Goal: Task Accomplishment & Management: Complete application form

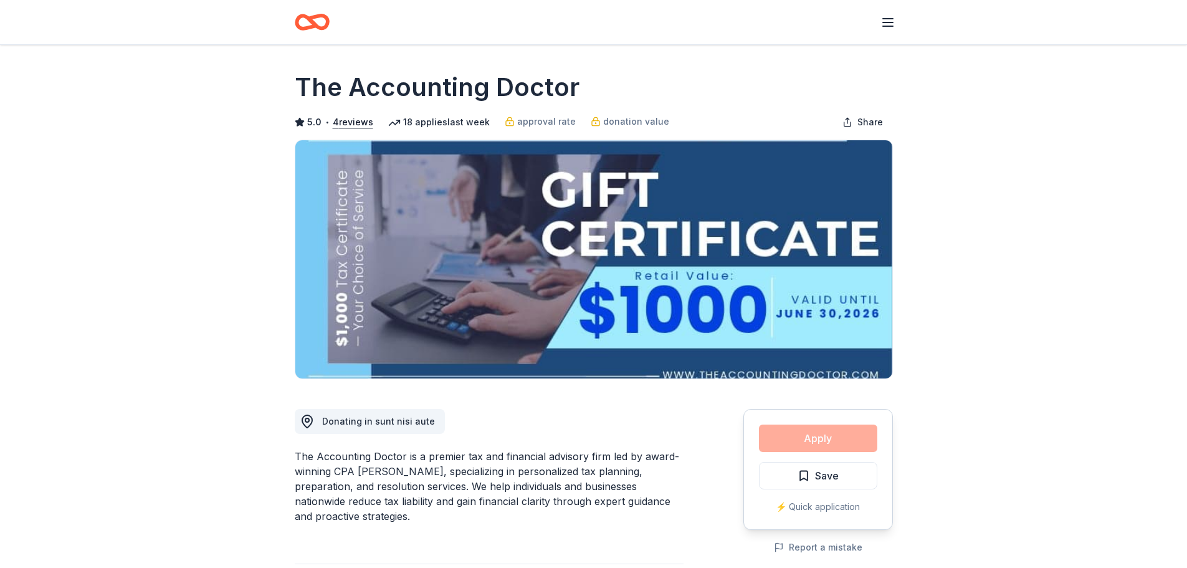
scroll to position [39, 0]
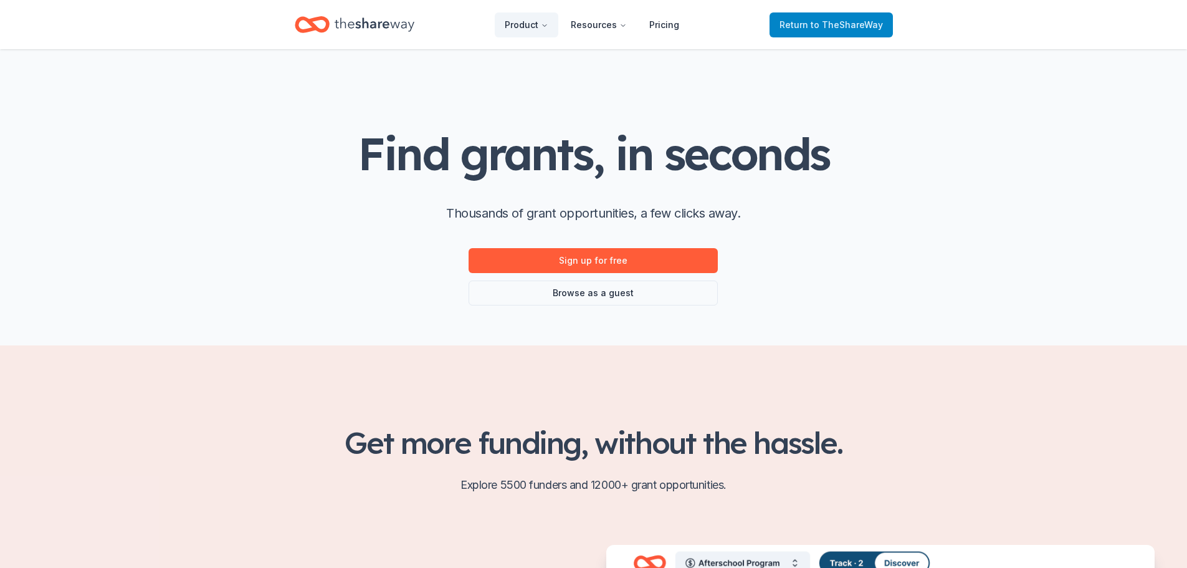
click at [835, 28] on span "to TheShareWay" at bounding box center [847, 24] width 72 height 11
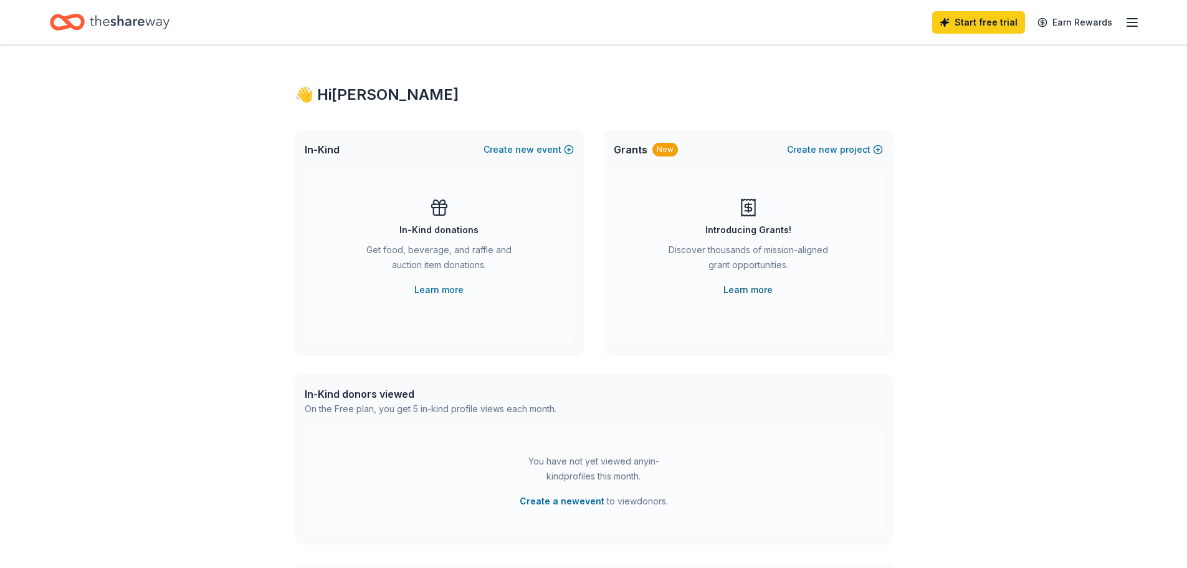
click at [737, 289] on link "Learn more" at bounding box center [748, 289] width 49 height 15
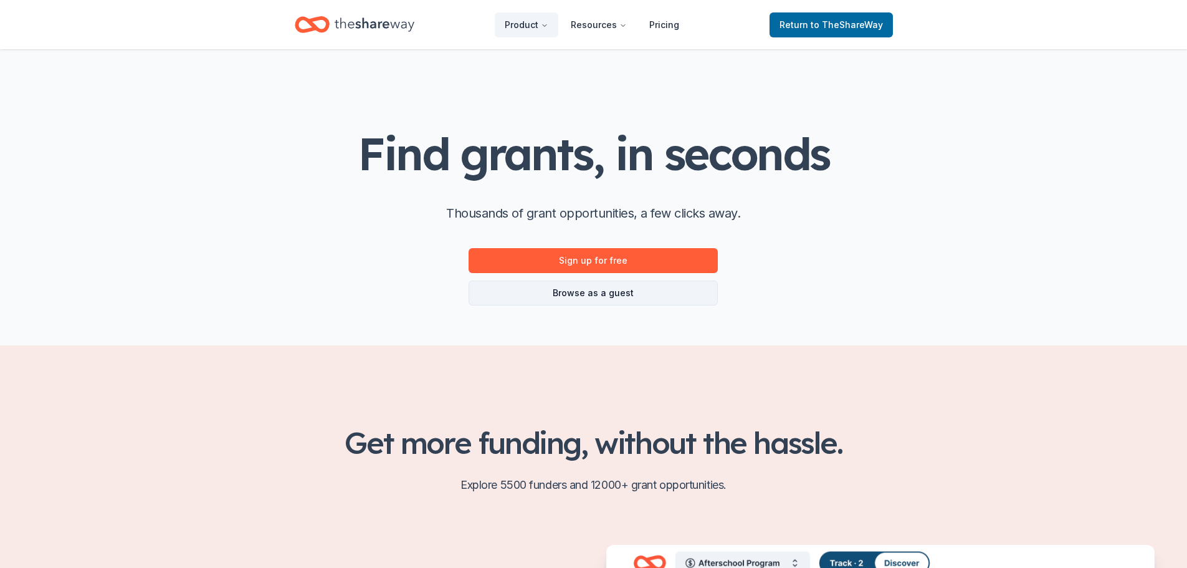
click at [584, 288] on link "Browse as a guest" at bounding box center [593, 292] width 249 height 25
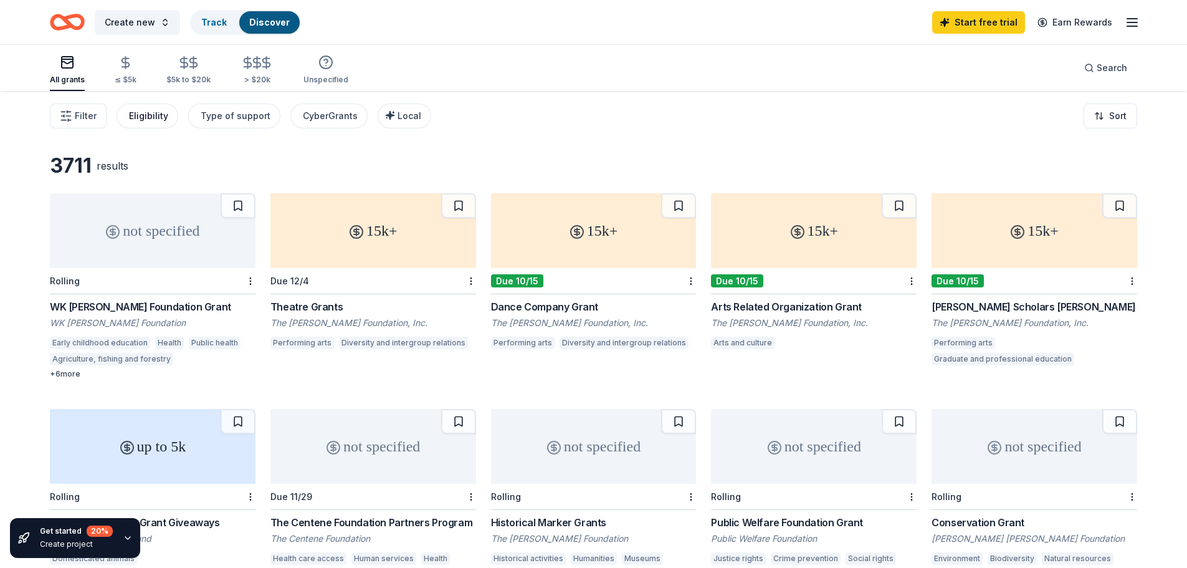
click at [144, 116] on div "Eligibility" at bounding box center [148, 115] width 39 height 15
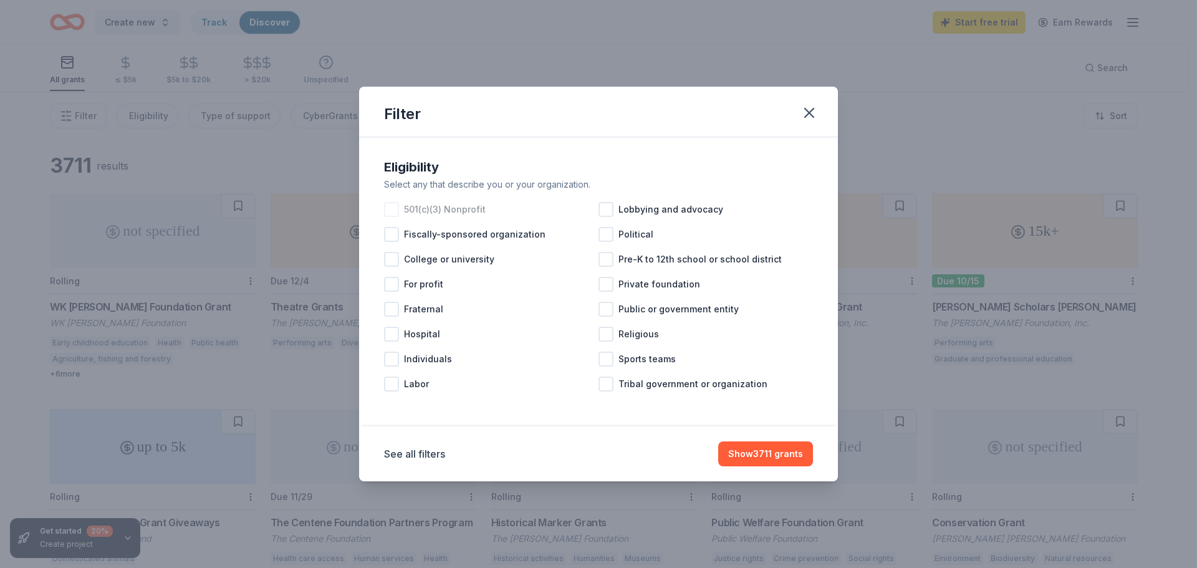
click at [390, 209] on div at bounding box center [391, 209] width 15 height 15
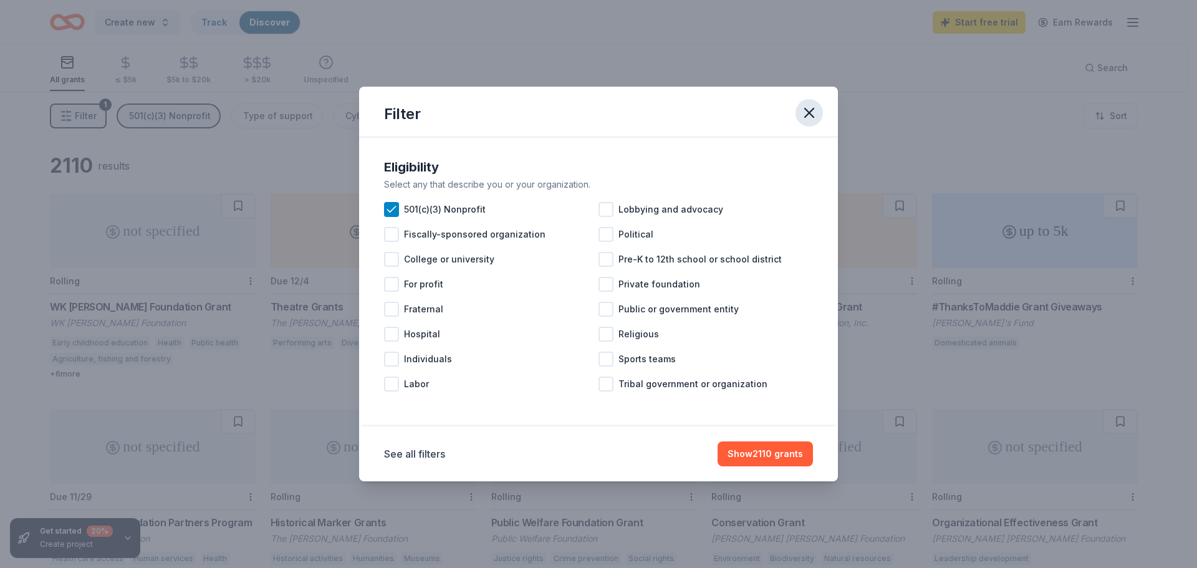
click at [806, 112] on icon "button" at bounding box center [808, 112] width 17 height 17
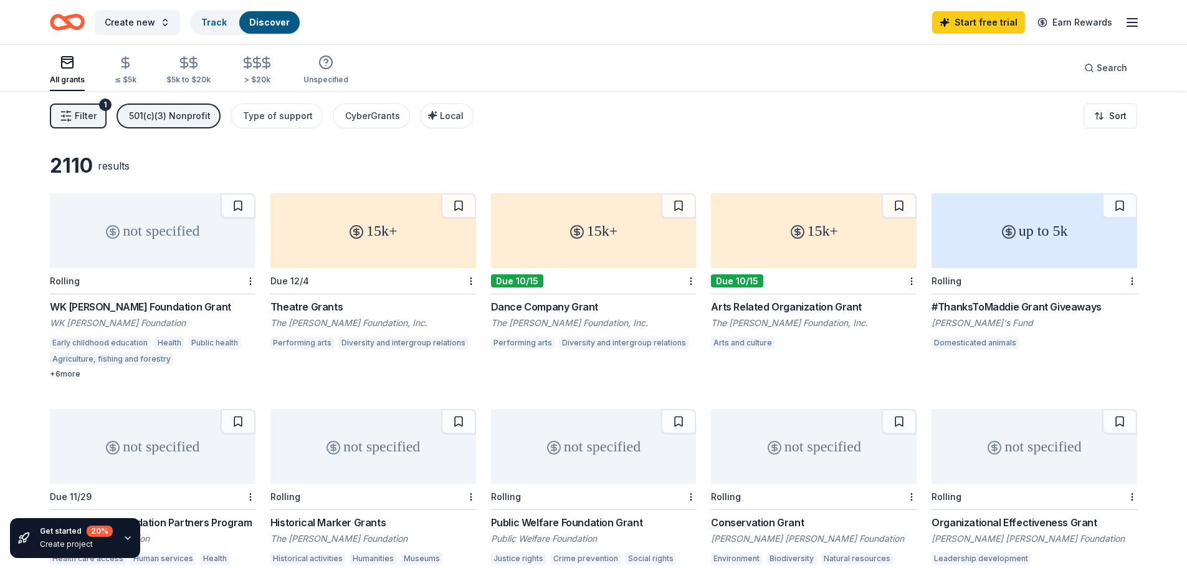
click at [70, 114] on icon "button" at bounding box center [66, 116] width 12 height 12
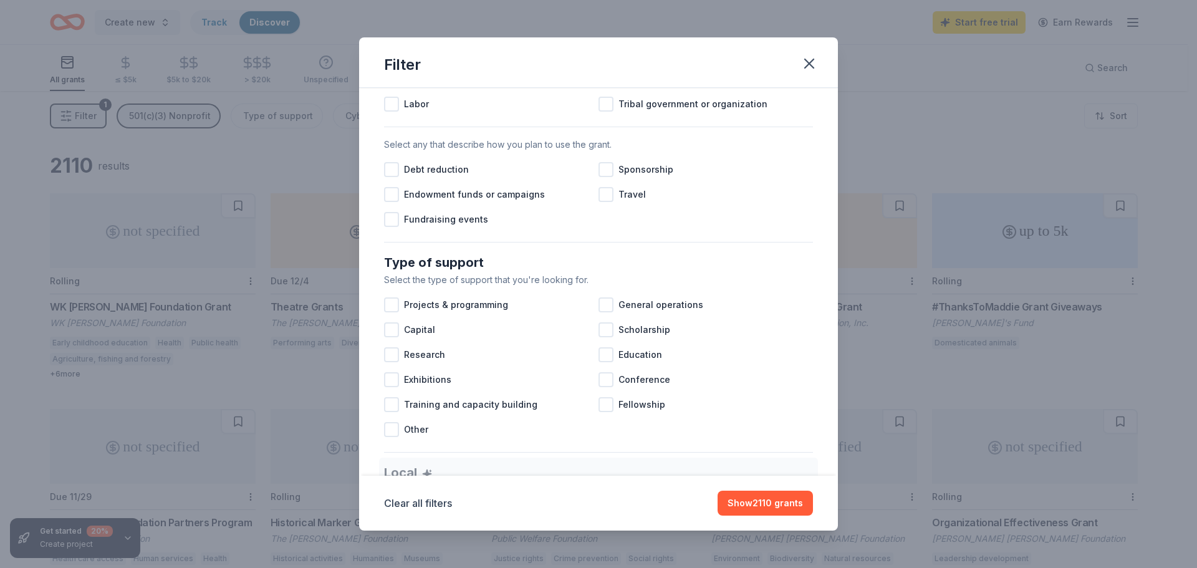
scroll to position [357, 0]
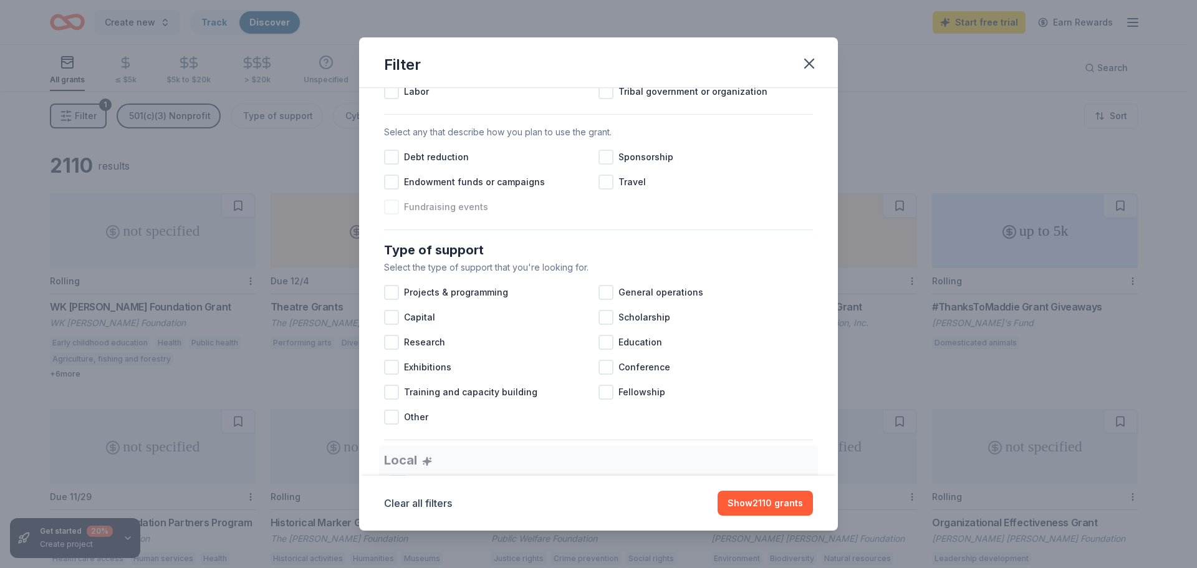
click at [395, 214] on div at bounding box center [391, 206] width 15 height 15
click at [393, 300] on div at bounding box center [391, 292] width 15 height 15
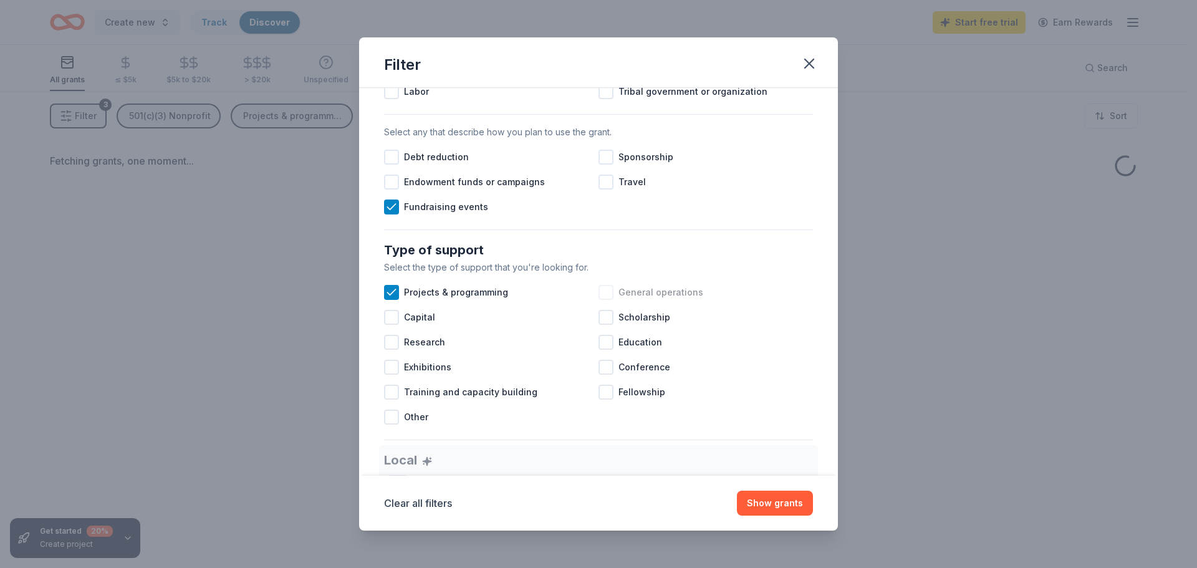
click at [601, 300] on div at bounding box center [605, 292] width 15 height 15
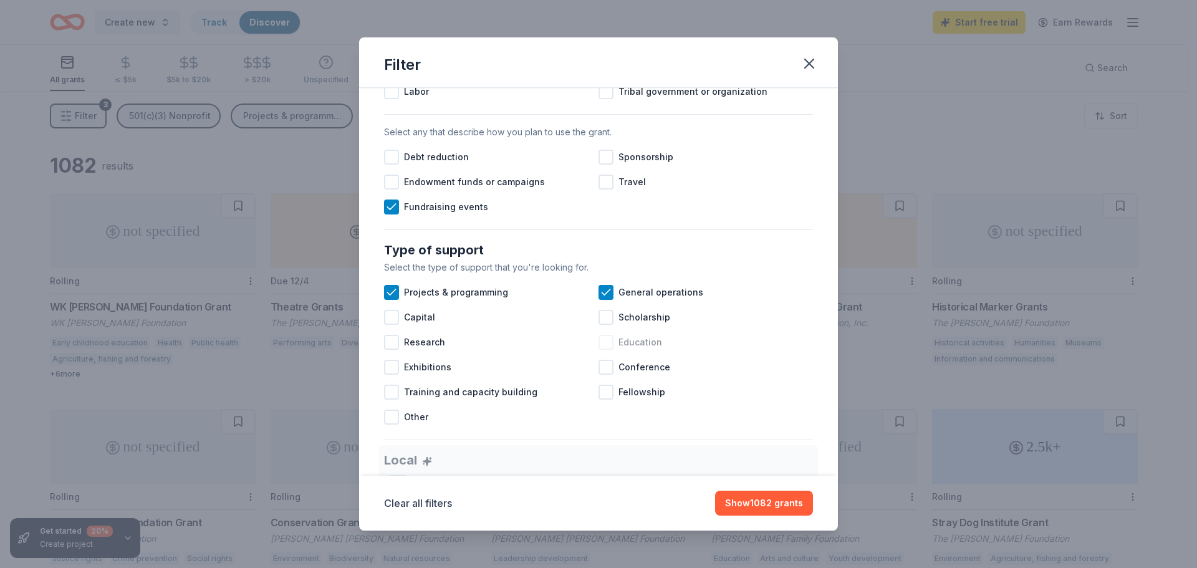
click at [603, 350] on div at bounding box center [605, 342] width 15 height 15
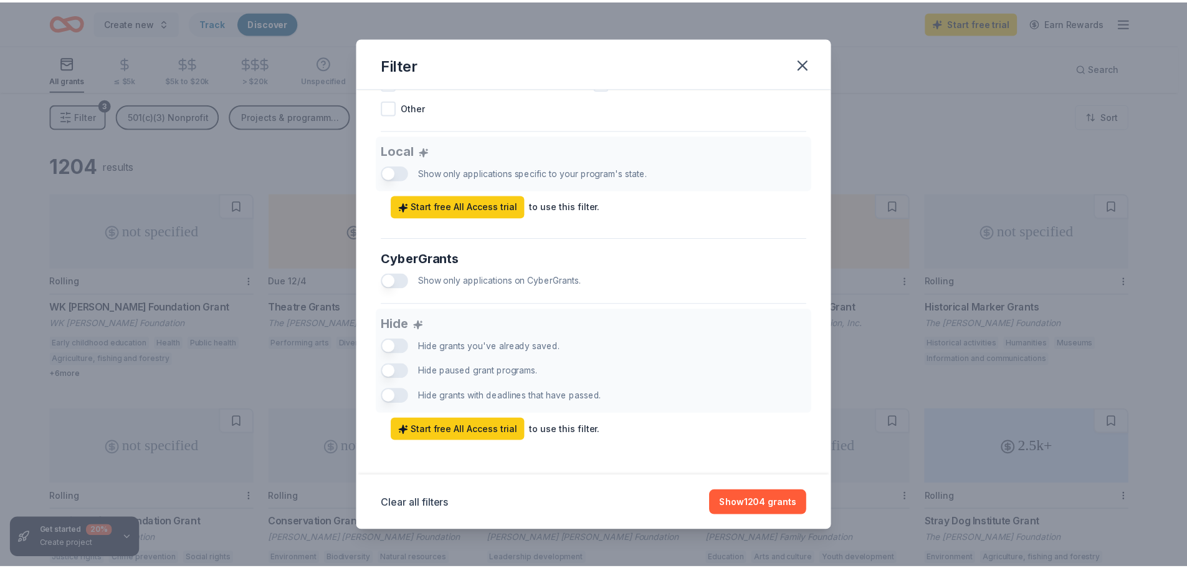
scroll to position [684, 0]
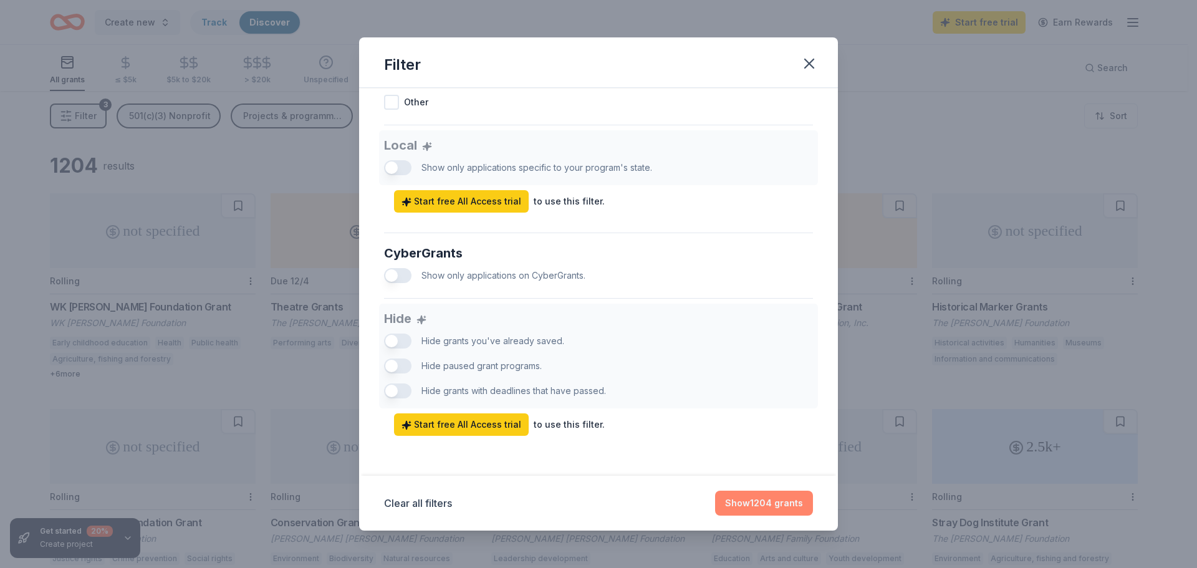
click at [770, 505] on button "Show 1204 grants" at bounding box center [764, 503] width 98 height 25
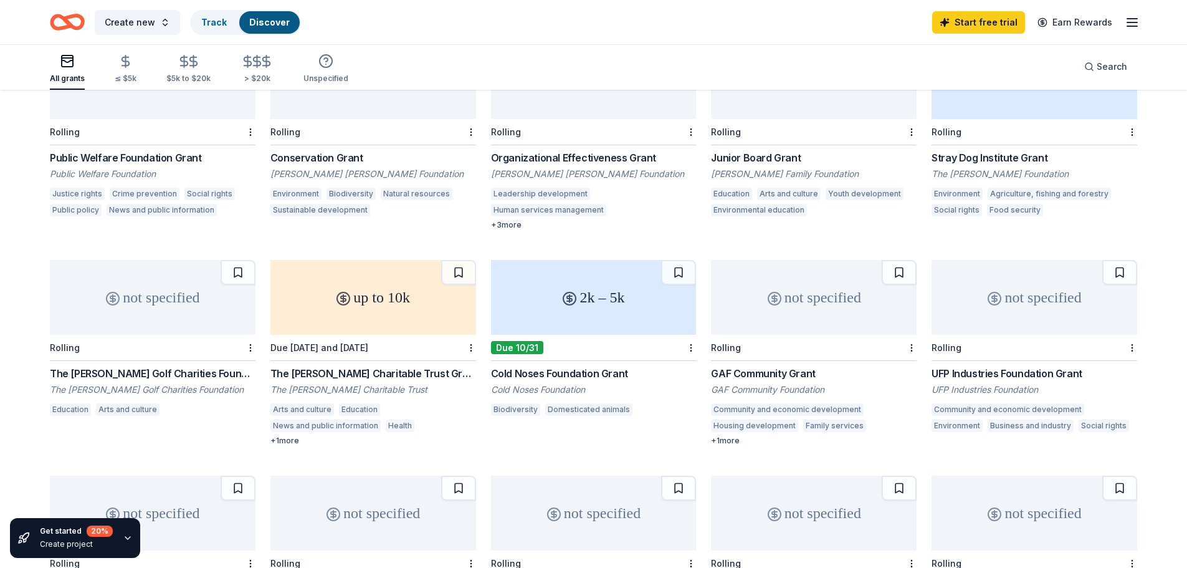
scroll to position [379, 0]
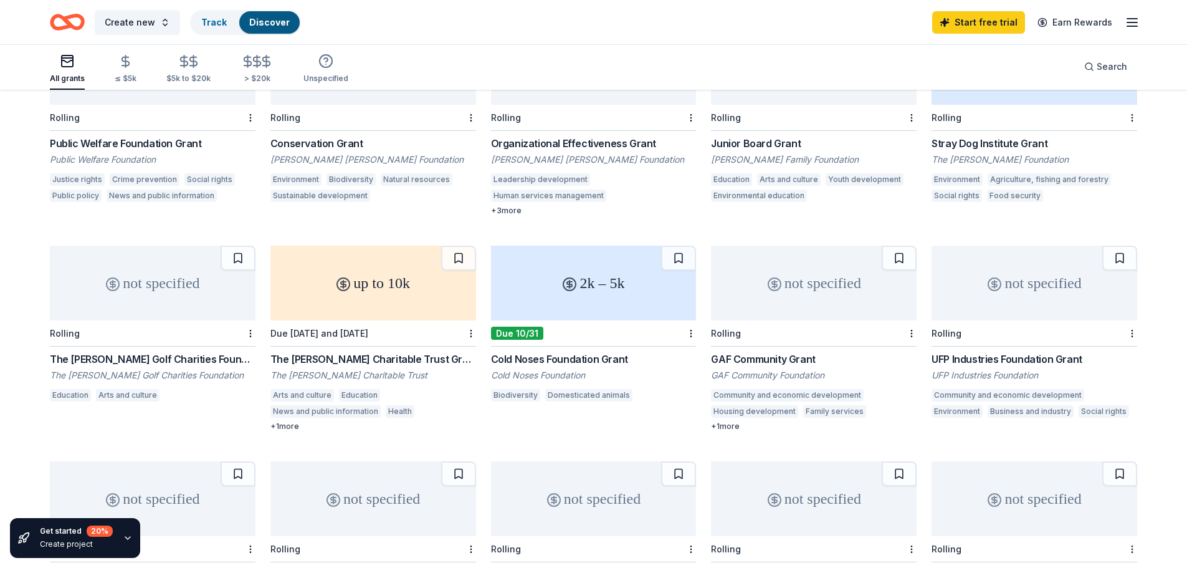
click at [762, 360] on div "GAF Community Grant" at bounding box center [814, 359] width 206 height 15
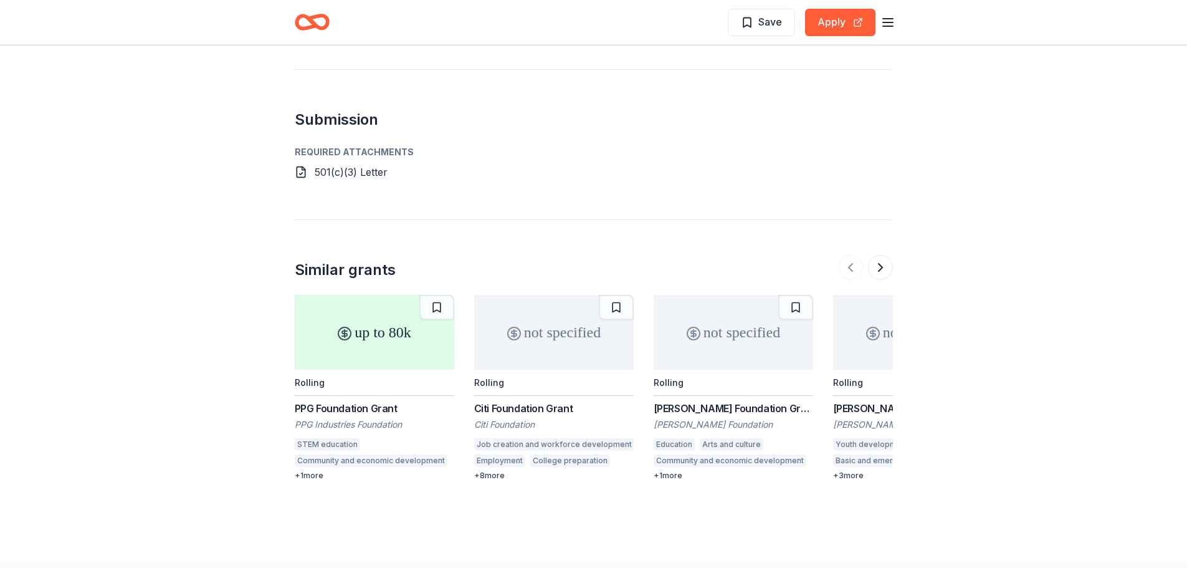
scroll to position [1057, 0]
click at [543, 399] on div "Citi Foundation Grant" at bounding box center [554, 406] width 160 height 15
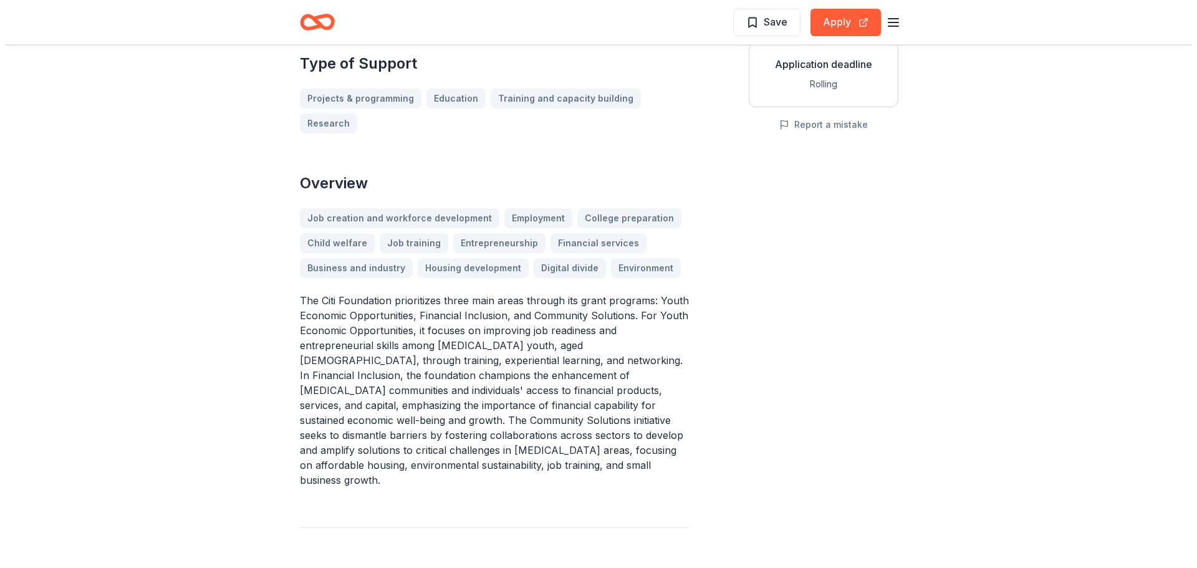
scroll to position [223, 0]
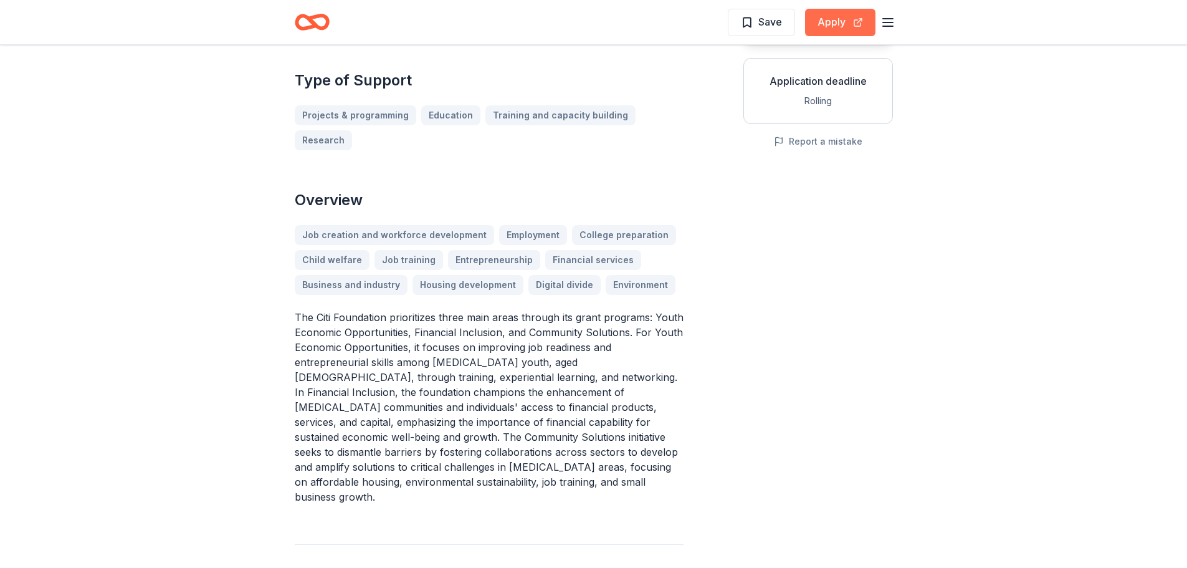
click at [832, 22] on button "Apply" at bounding box center [840, 22] width 70 height 27
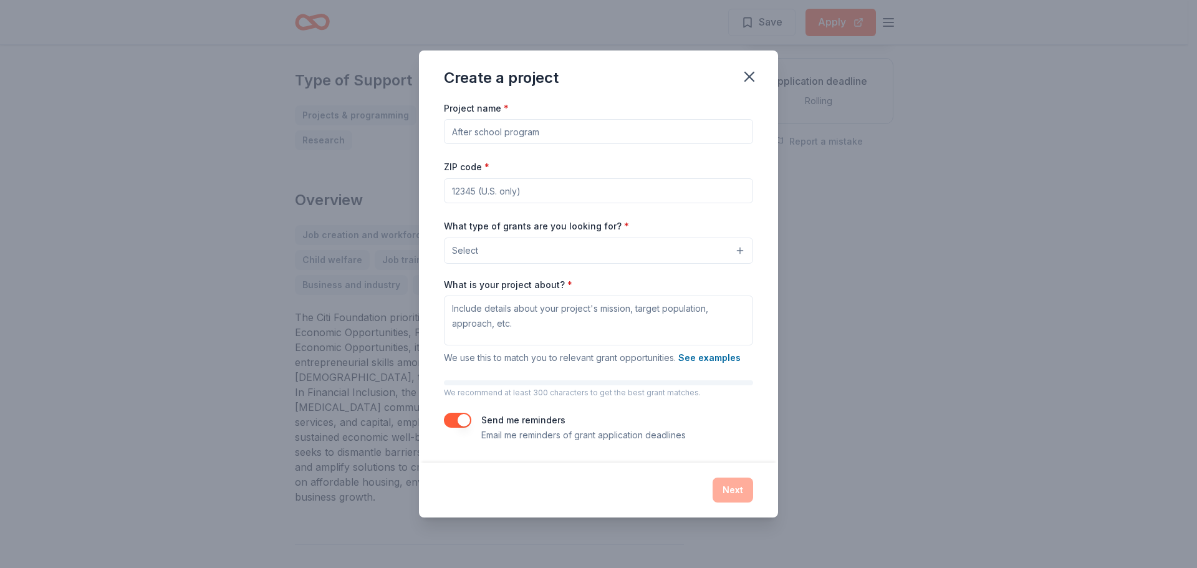
click at [507, 134] on input "Project name *" at bounding box center [598, 131] width 309 height 25
click at [472, 132] on input "Project name *" at bounding box center [598, 131] width 309 height 25
type input "United Way of [GEOGRAPHIC_DATA]"
type input "73055"
click at [470, 241] on button "Select" at bounding box center [598, 250] width 309 height 26
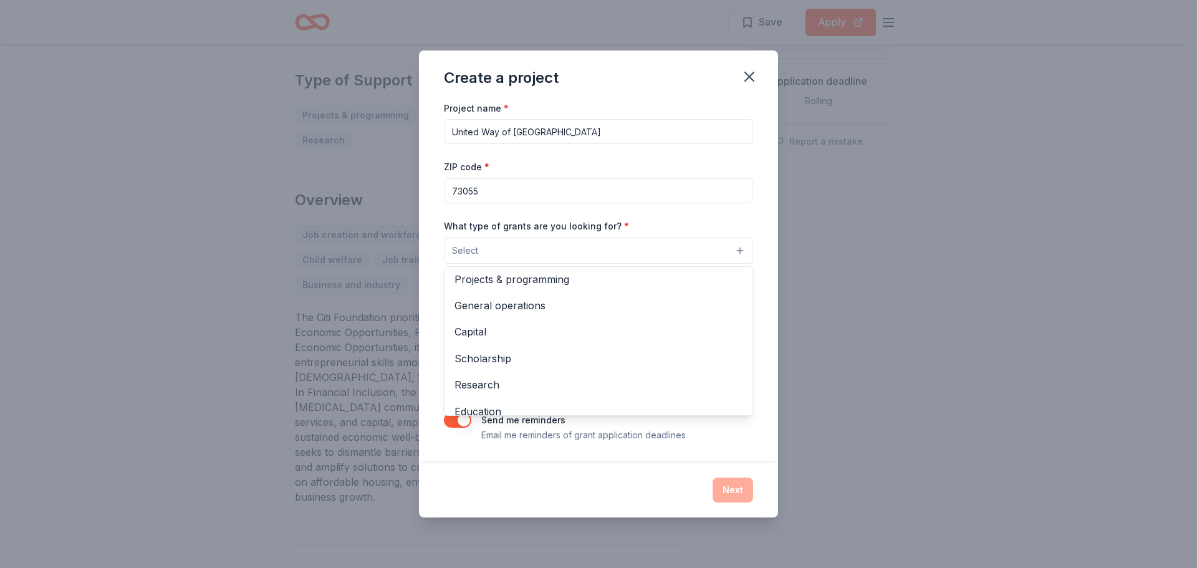
scroll to position [0, 0]
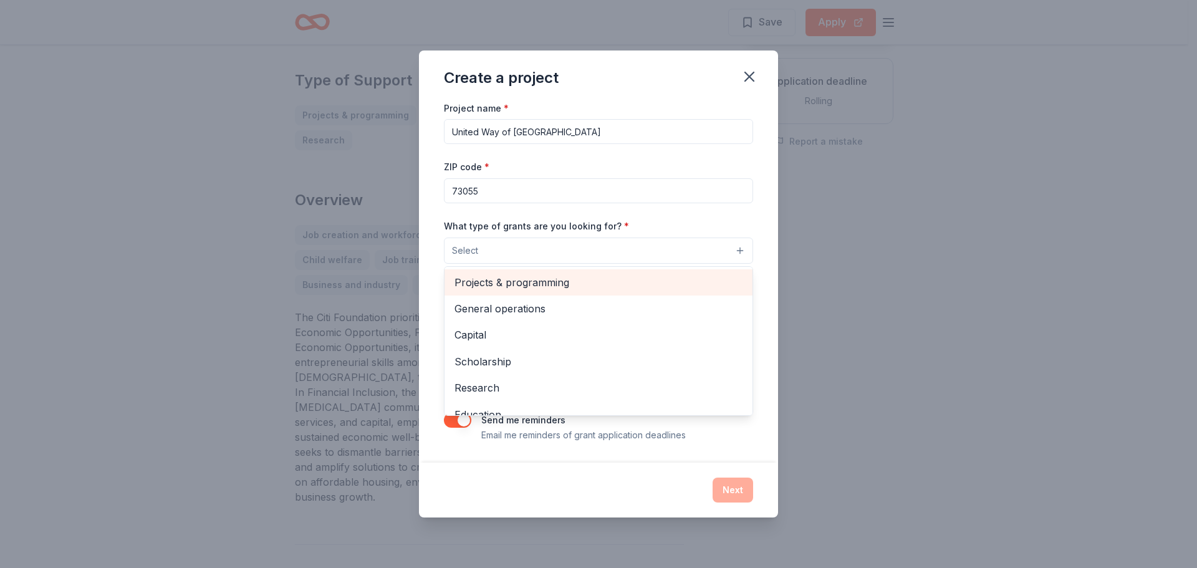
click at [452, 282] on div "Projects & programming" at bounding box center [598, 282] width 308 height 26
click at [504, 284] on span "General operations" at bounding box center [598, 283] width 288 height 16
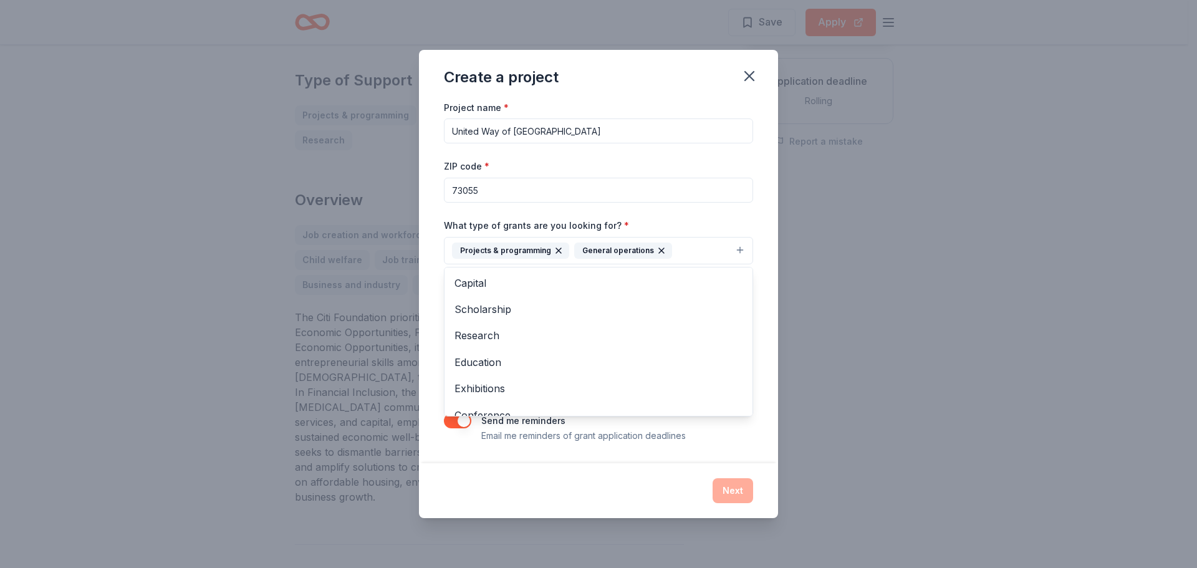
drag, startPoint x: 762, startPoint y: 272, endPoint x: 763, endPoint y: 284, distance: 11.2
click at [763, 284] on div "Project name * United Way of [GEOGRAPHIC_DATA] ZIP code * 73055 What type of gr…" at bounding box center [598, 281] width 359 height 363
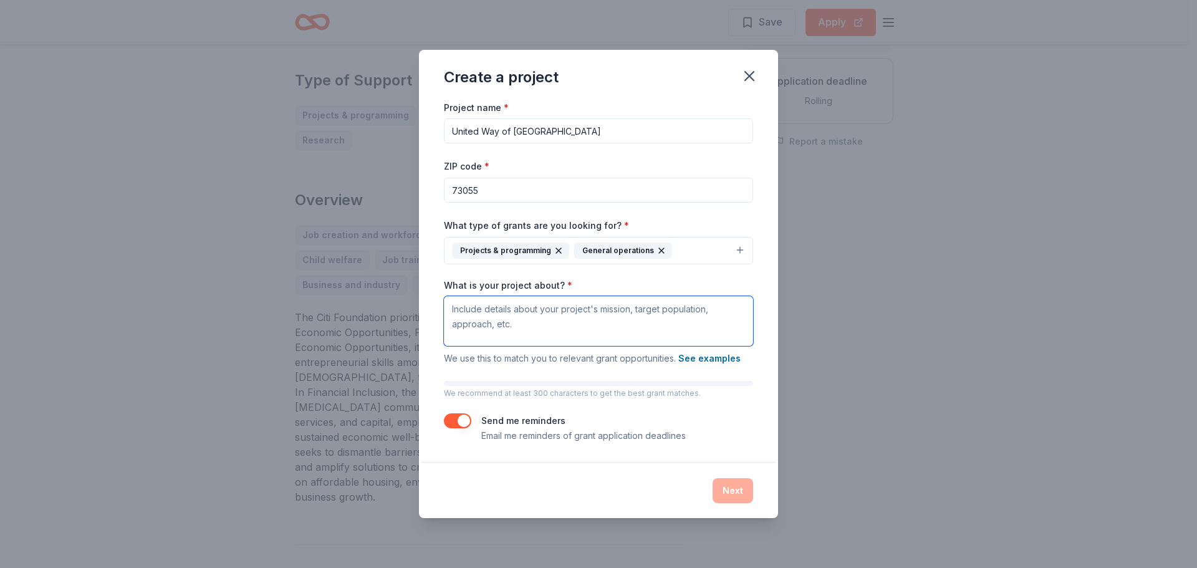
click at [480, 318] on textarea "What is your project about? *" at bounding box center [598, 321] width 309 height 50
paste textarea "The United Way of [GEOGRAPHIC_DATA] is a nonprofit organization dedicated to im…"
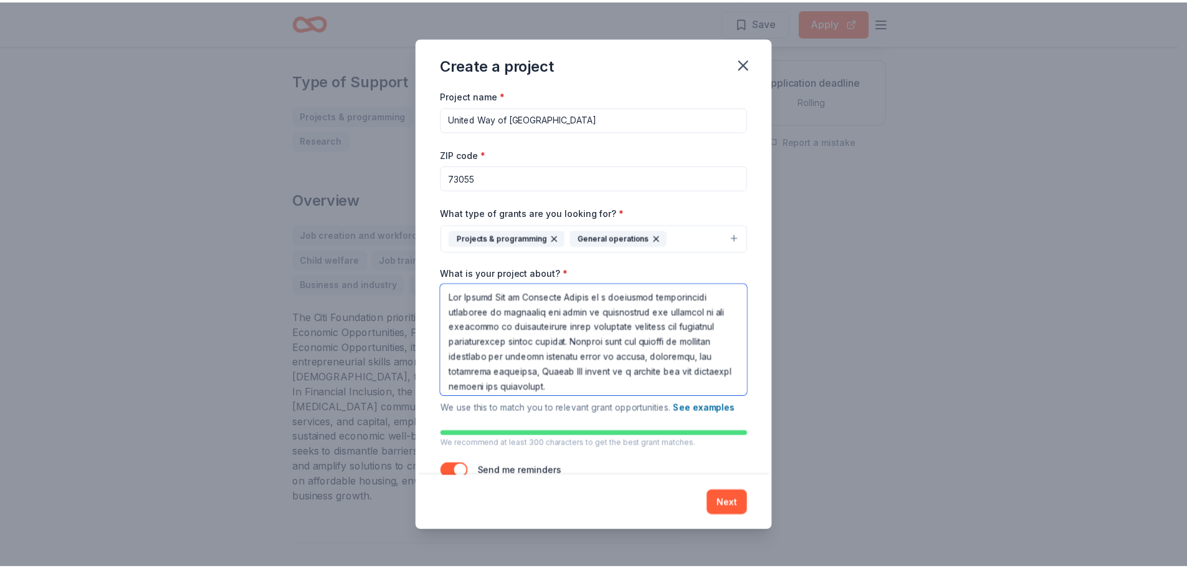
scroll to position [191, 0]
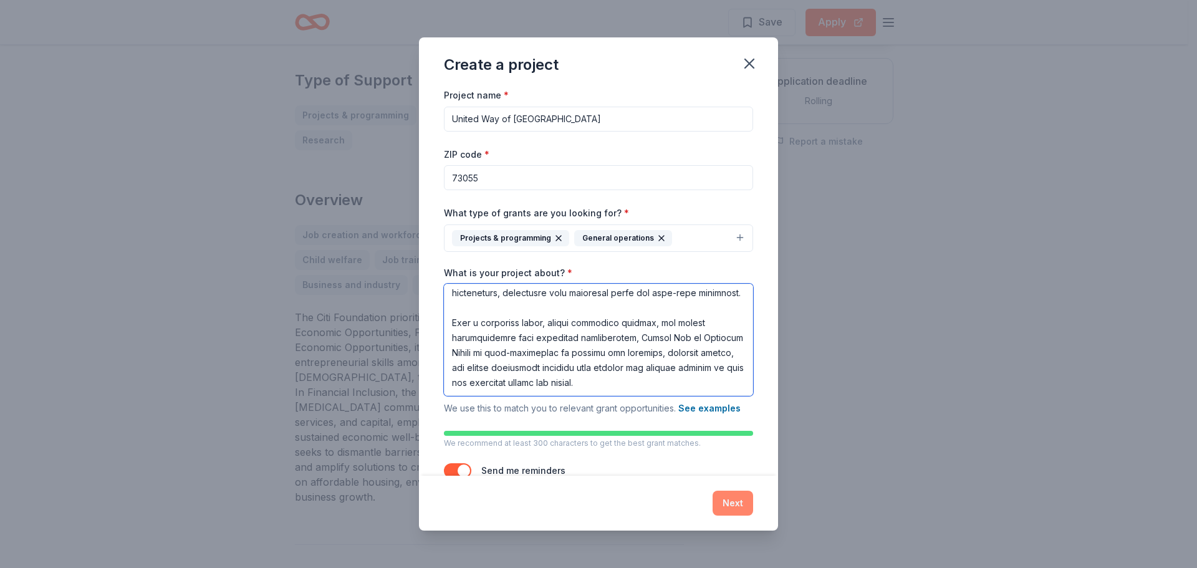
type textarea "The United Way of [GEOGRAPHIC_DATA] is a nonprofit organization dedicated to im…"
click at [732, 499] on button "Next" at bounding box center [732, 503] width 41 height 25
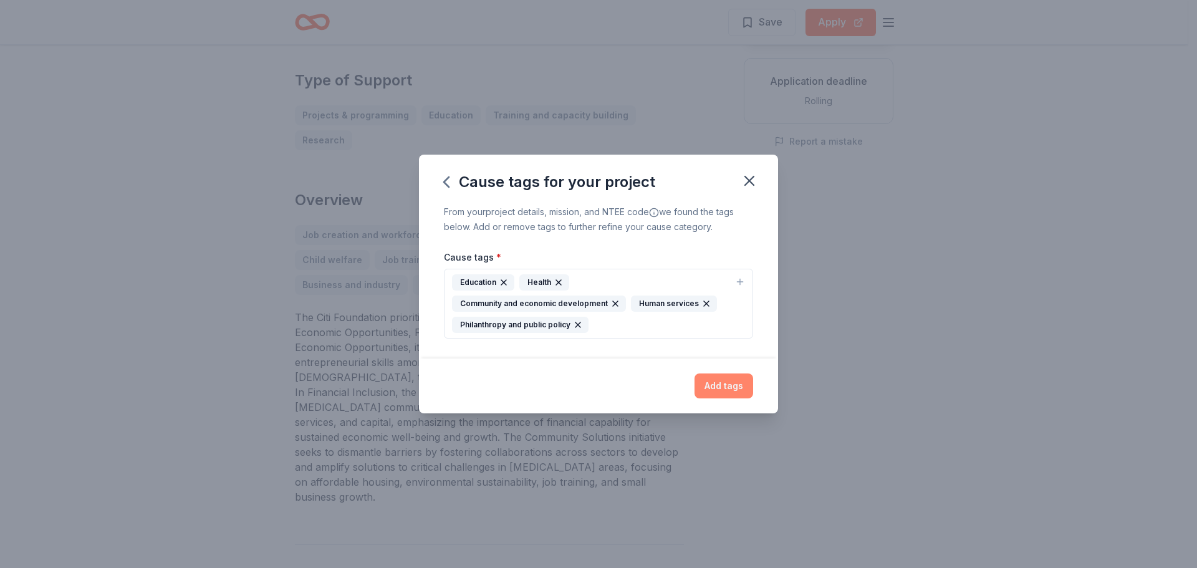
drag, startPoint x: 722, startPoint y: 390, endPoint x: 737, endPoint y: 390, distance: 15.6
click at [661, 390] on div "Add tags" at bounding box center [598, 385] width 309 height 25
click at [737, 389] on button "Add tags" at bounding box center [723, 385] width 59 height 25
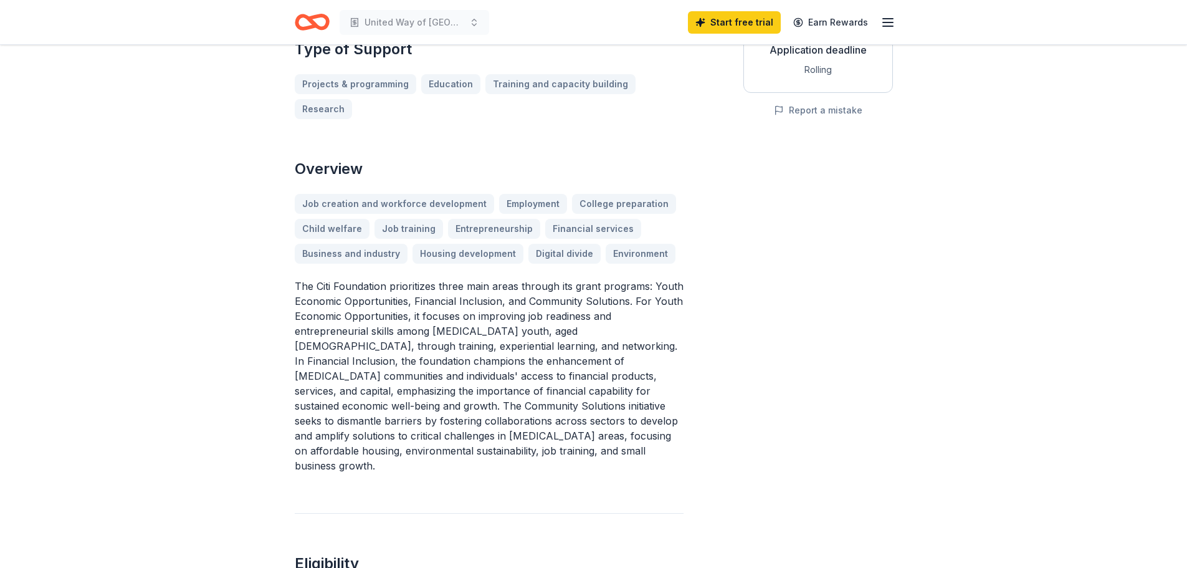
scroll to position [154, 0]
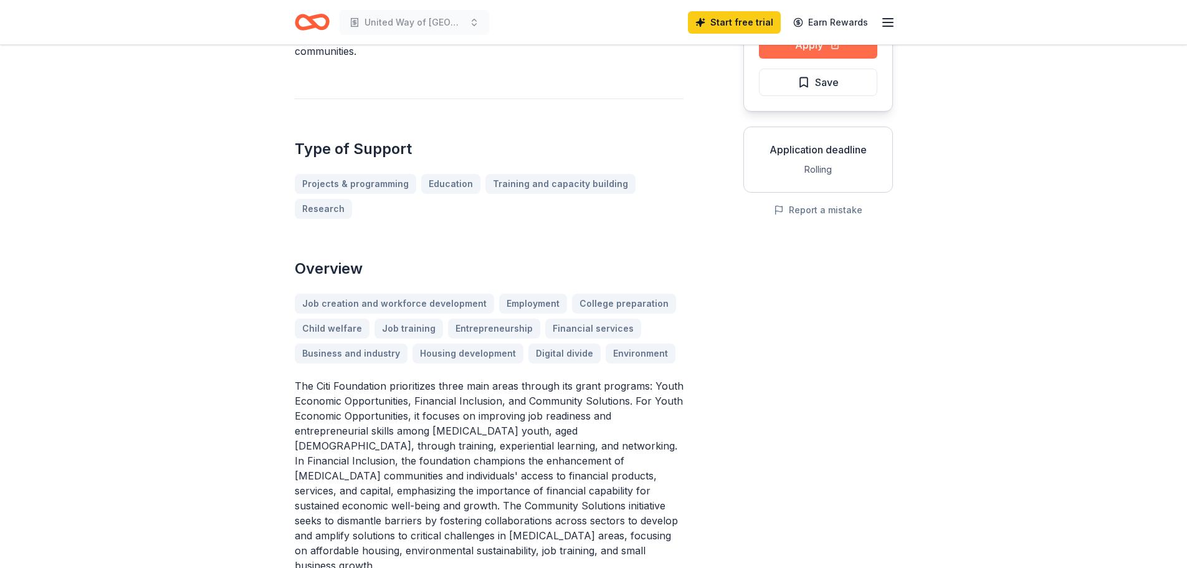
click at [812, 52] on button "Apply" at bounding box center [818, 44] width 118 height 27
